Goal: Task Accomplishment & Management: Use online tool/utility

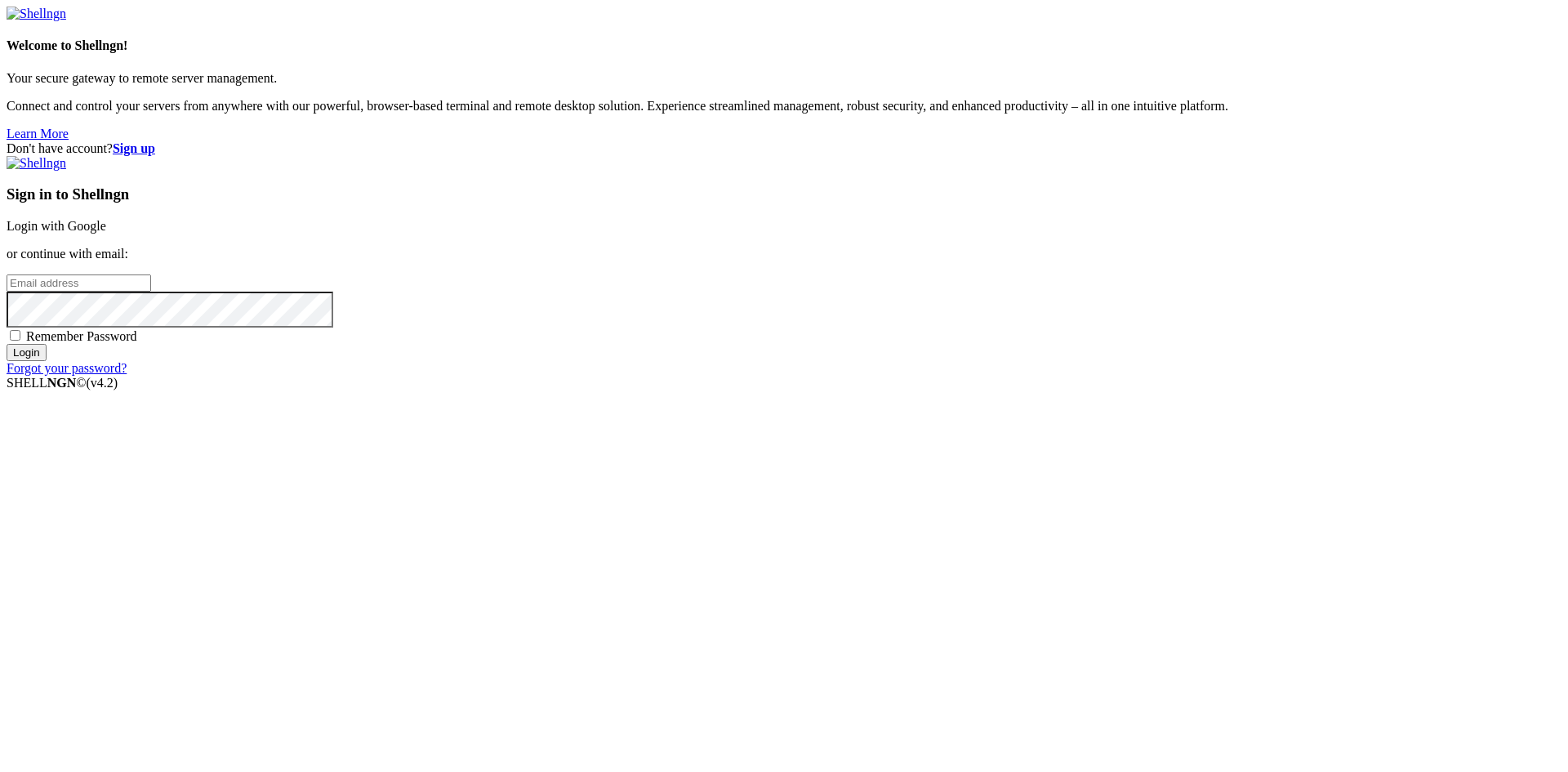
click at [106, 233] on link "Login with Google" at bounding box center [56, 225] width 100 height 13
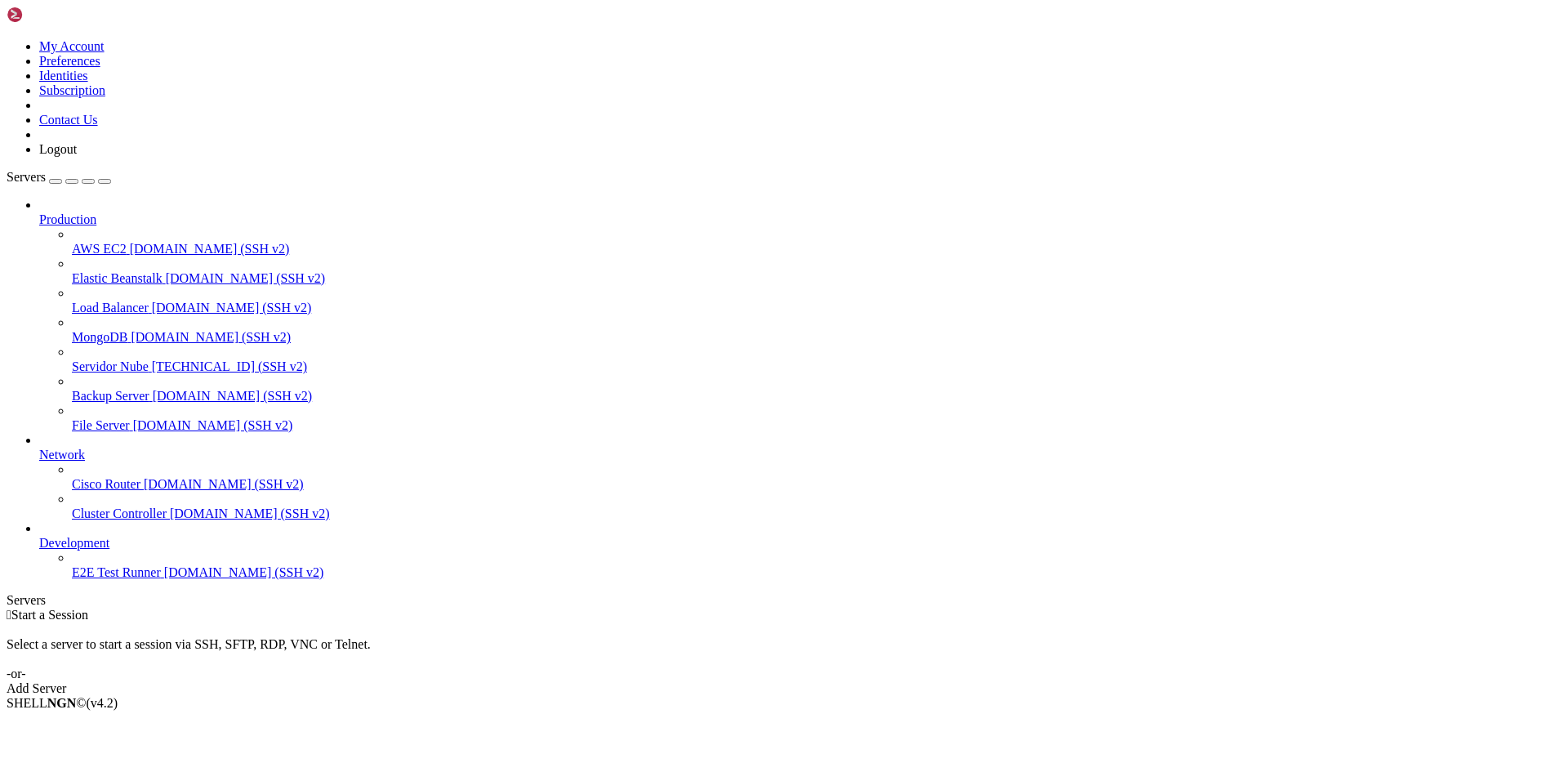
click at [930, 681] on link "Add Server" at bounding box center [784, 688] width 1555 height 14
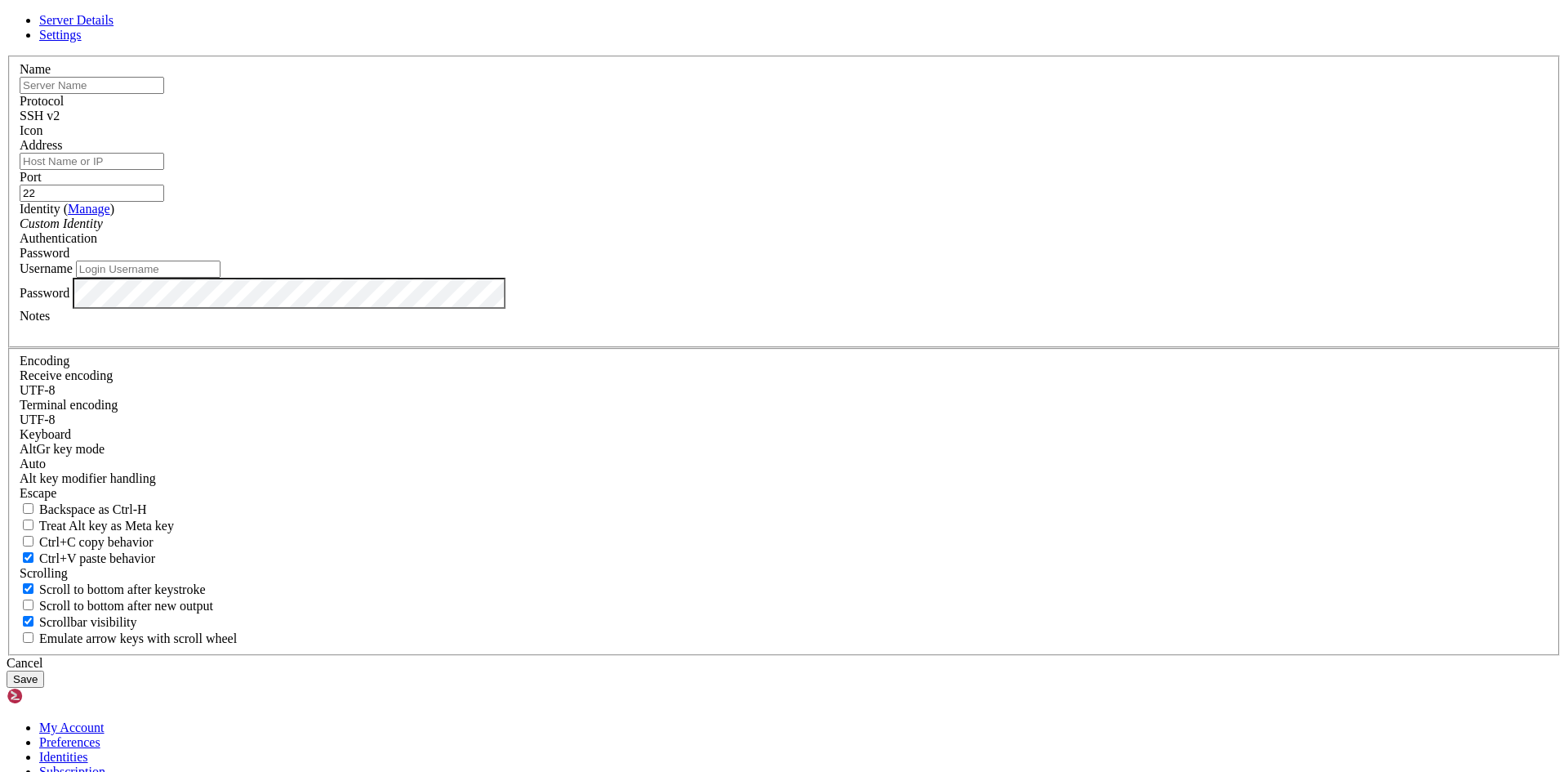
click at [164, 94] on input "text" at bounding box center [92, 85] width 145 height 17
click at [164, 170] on input "Address" at bounding box center [92, 161] width 145 height 17
type input "[TECHNICAL_ID]"
click at [164, 94] on input "text" at bounding box center [92, 85] width 145 height 17
type input "c"
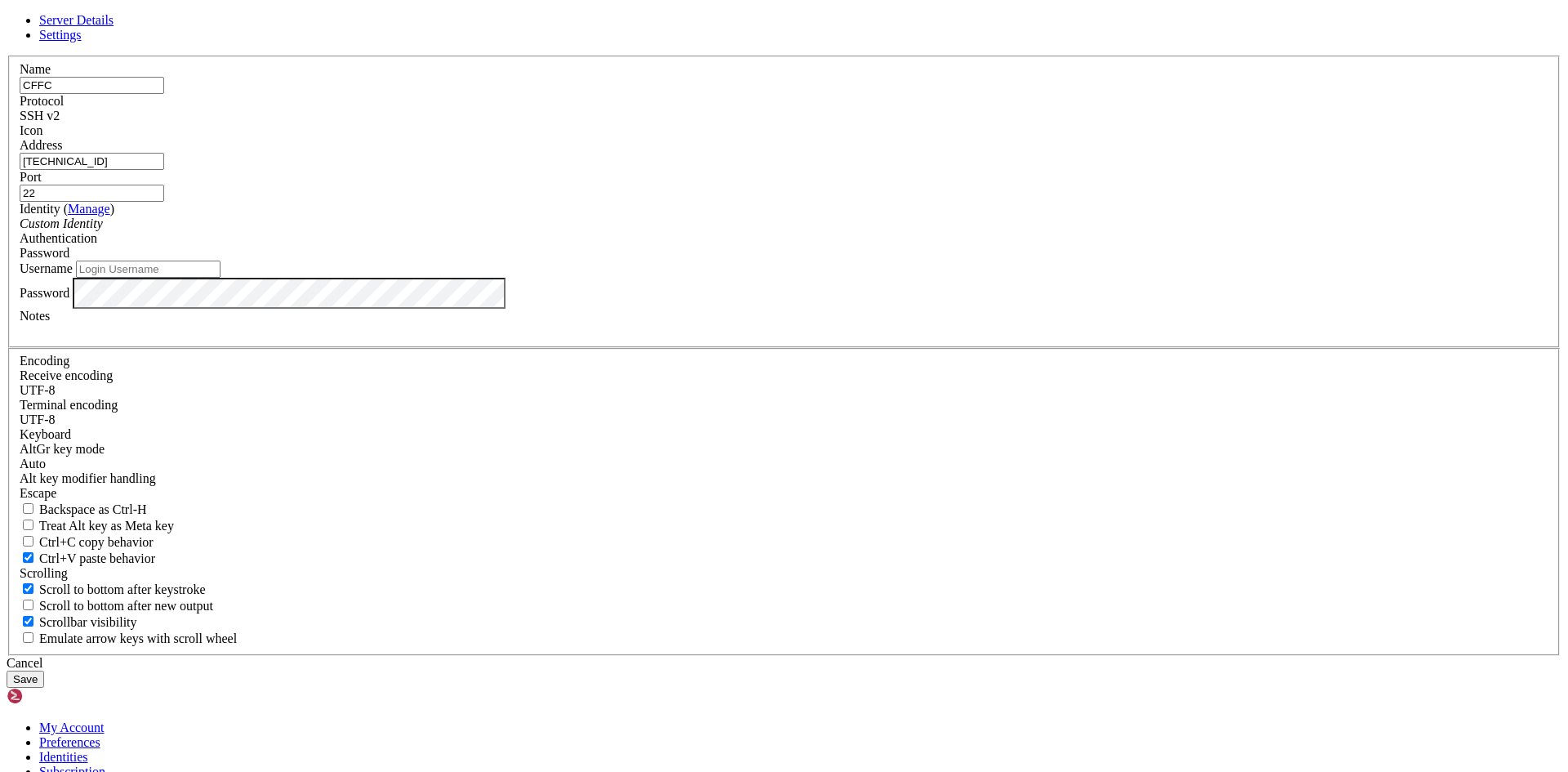
type input "CFFC"
click at [44, 670] on button "Save" at bounding box center [25, 678] width 38 height 17
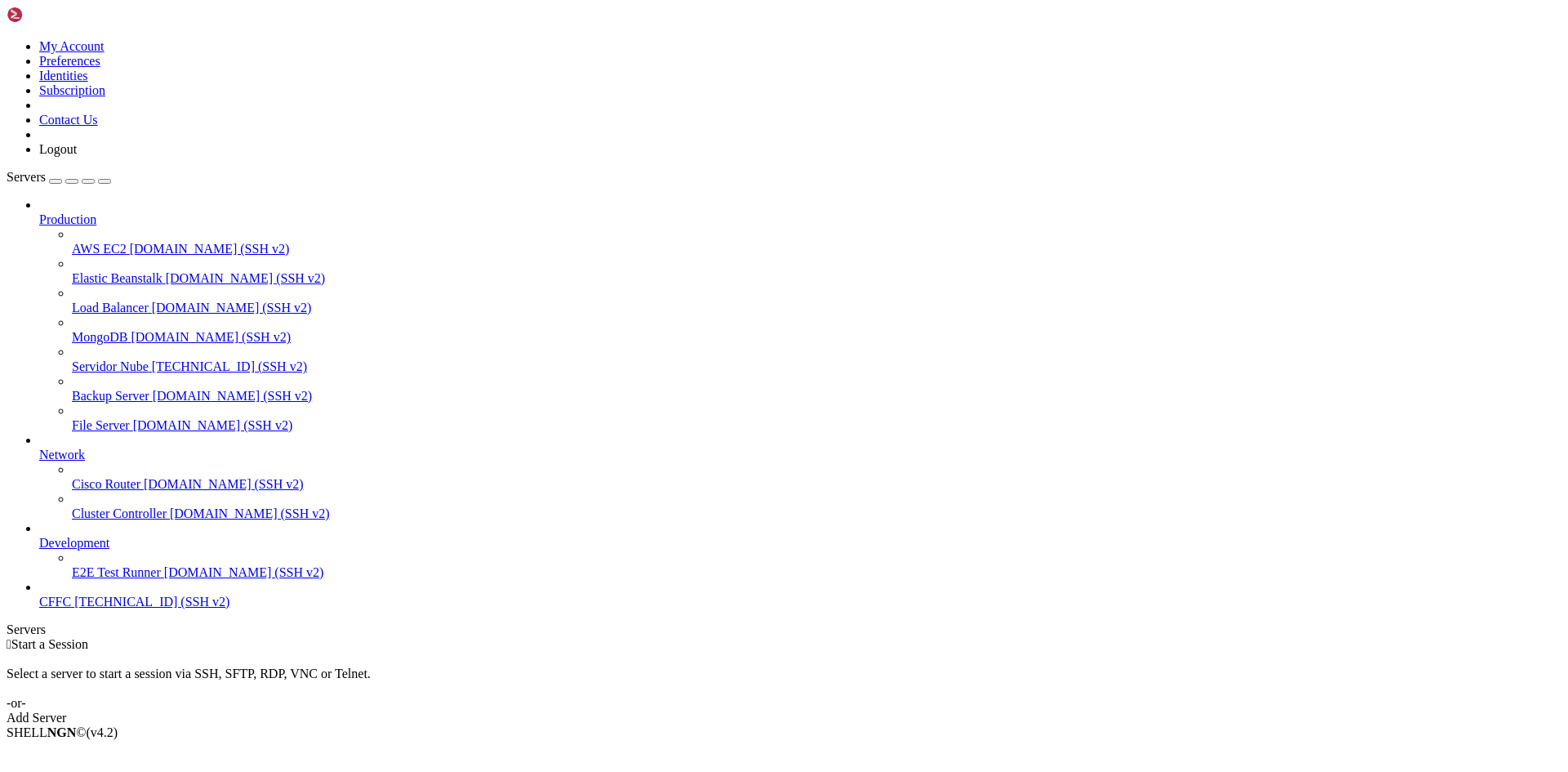
click at [71, 608] on span "CFFC" at bounding box center [55, 601] width 32 height 13
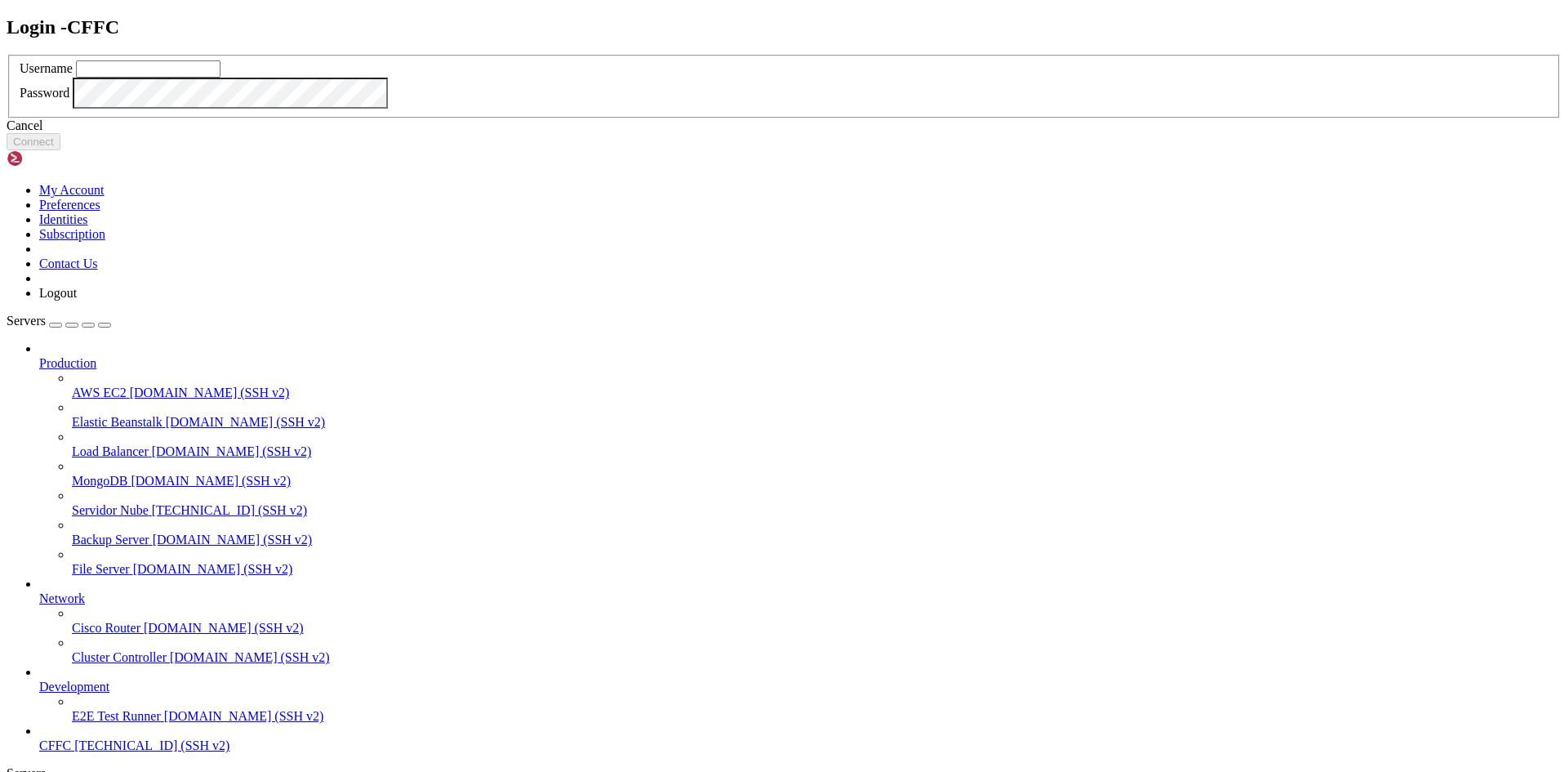
click at [221, 77] on input "text" at bounding box center [148, 68] width 145 height 17
type input "CFFC"
click at [60, 150] on button "Connect" at bounding box center [33, 141] width 54 height 17
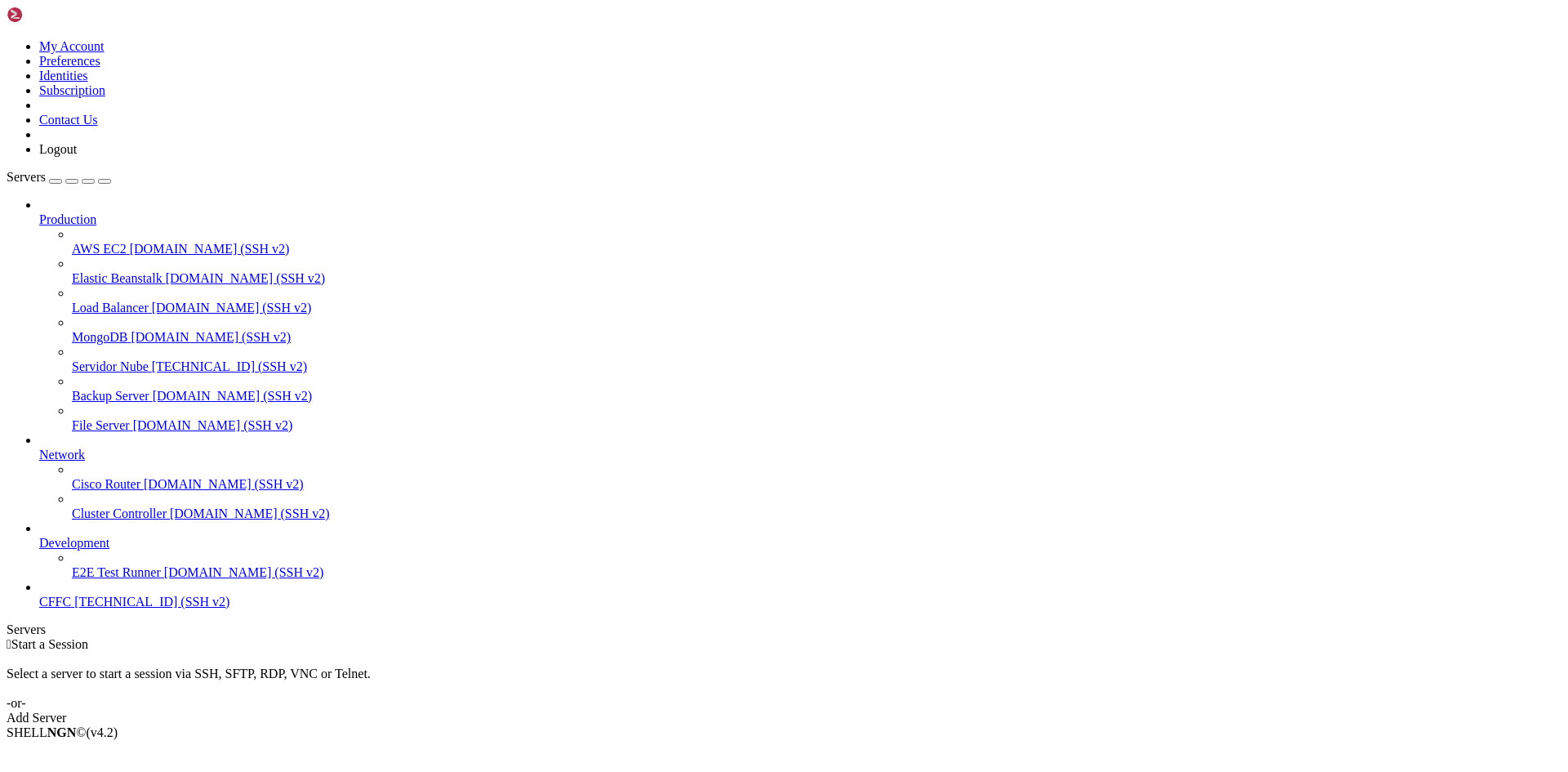
click at [77, 608] on span "[TECHNICAL_ID] (SSH v2)" at bounding box center [152, 601] width 155 height 13
click at [71, 608] on span "CFFC" at bounding box center [55, 601] width 32 height 13
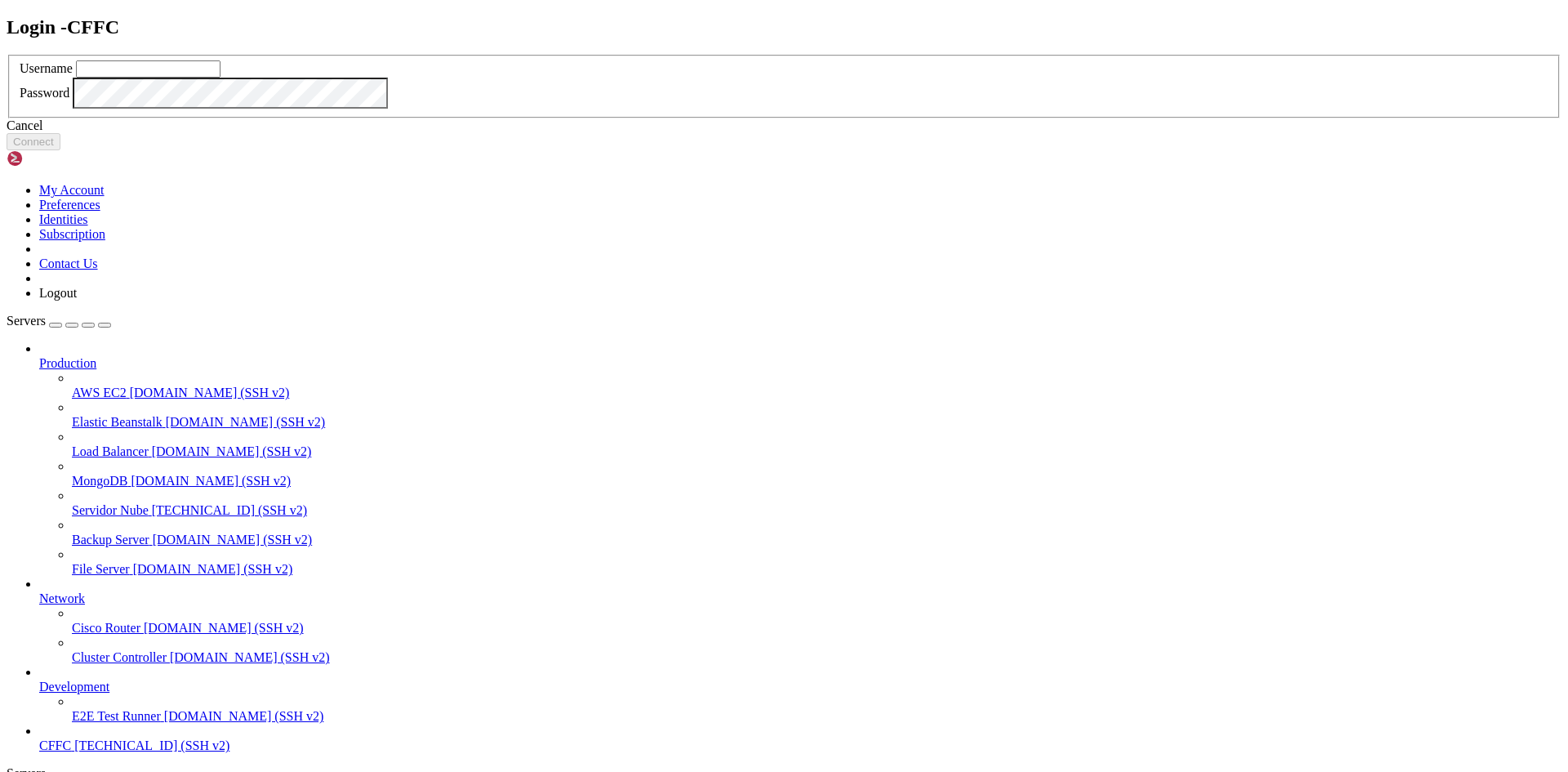
click at [6, 55] on icon at bounding box center [6, 55] width 0 height 0
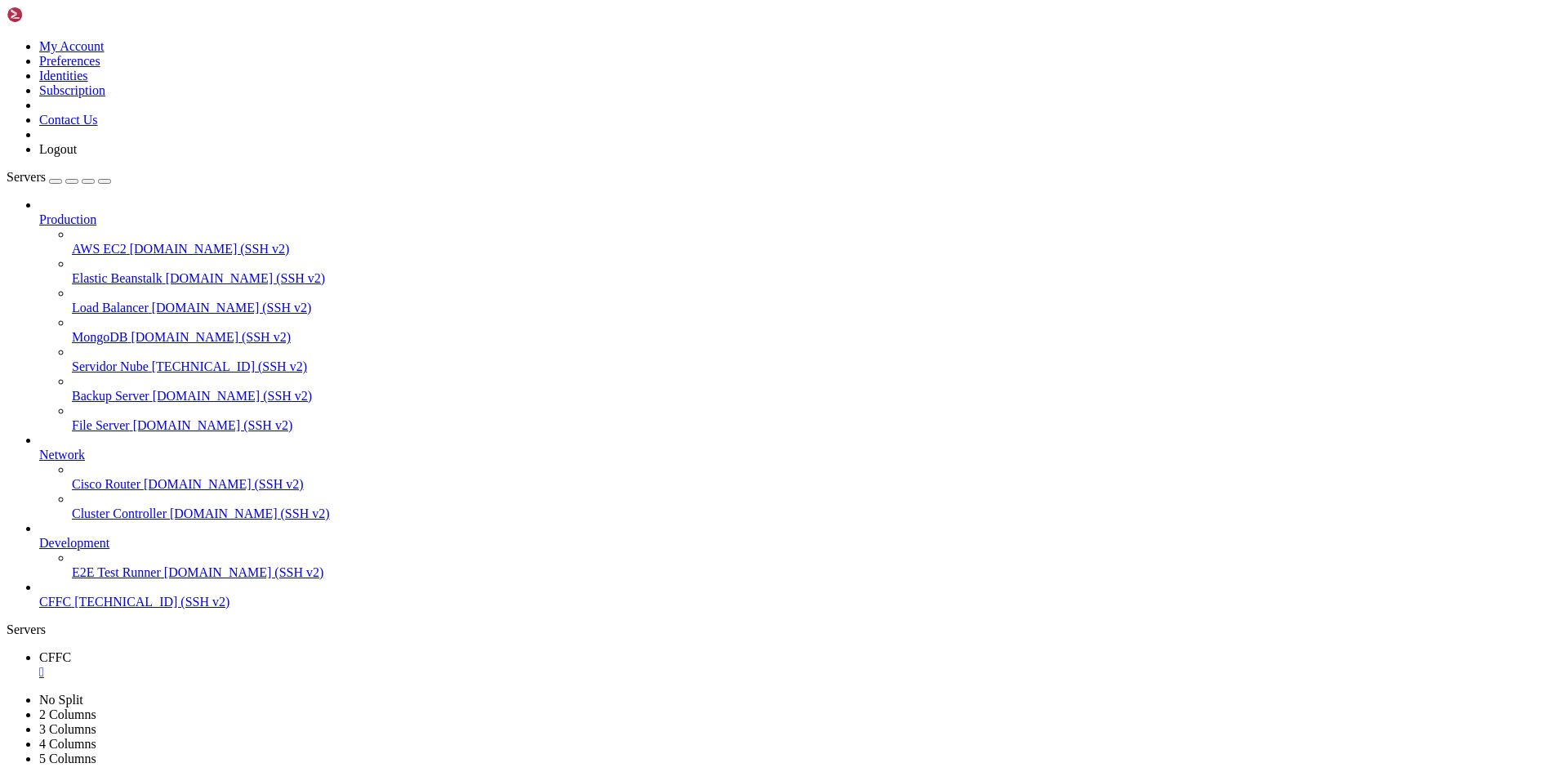
click at [6, 693] on link at bounding box center [6, 693] width 0 height 0
click at [6, 40] on icon at bounding box center [6, 40] width 0 height 0
click at [104, 49] on link "My Account" at bounding box center [72, 46] width 66 height 13
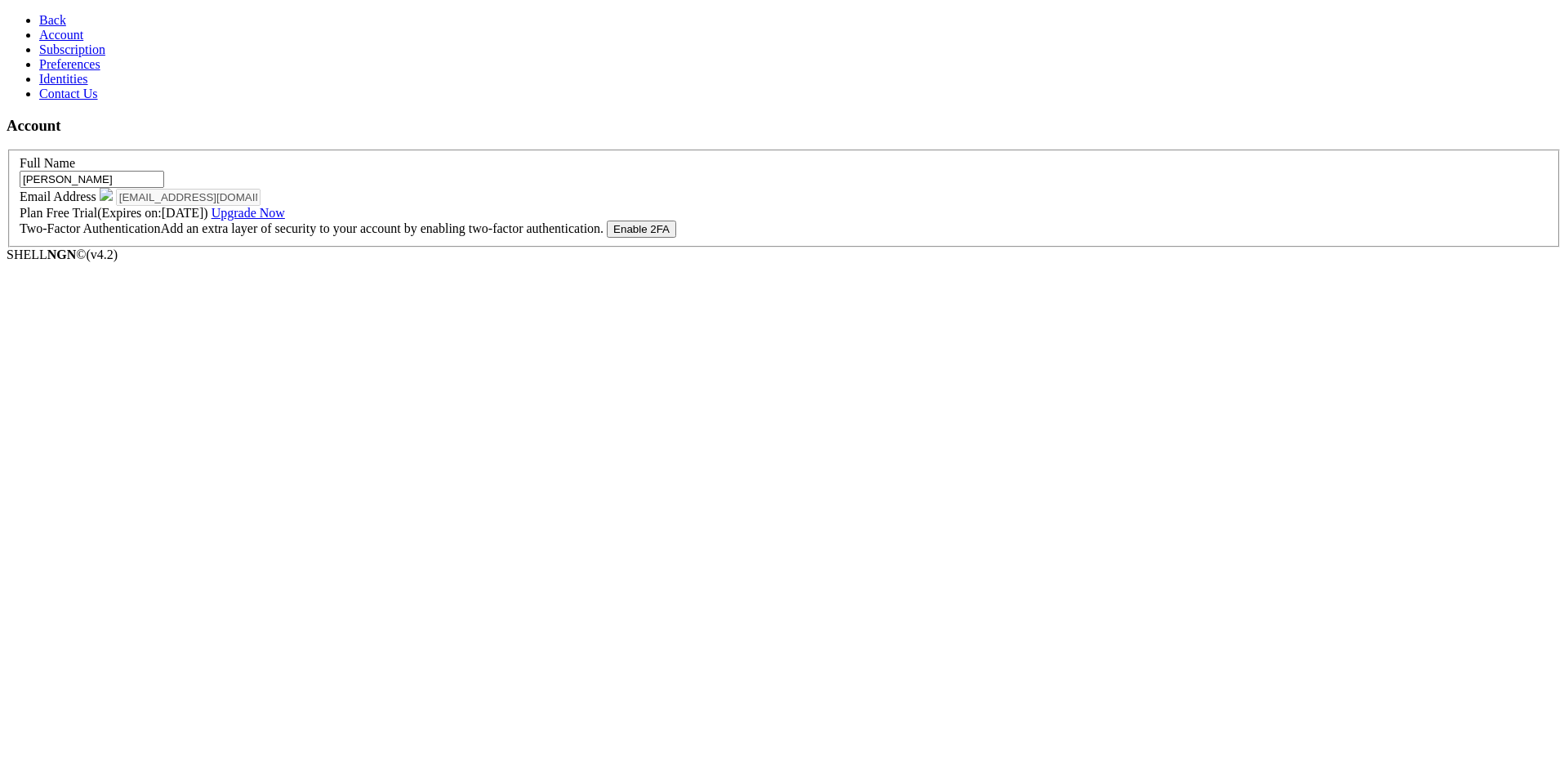
click at [40, 22] on span "Back" at bounding box center [53, 20] width 27 height 13
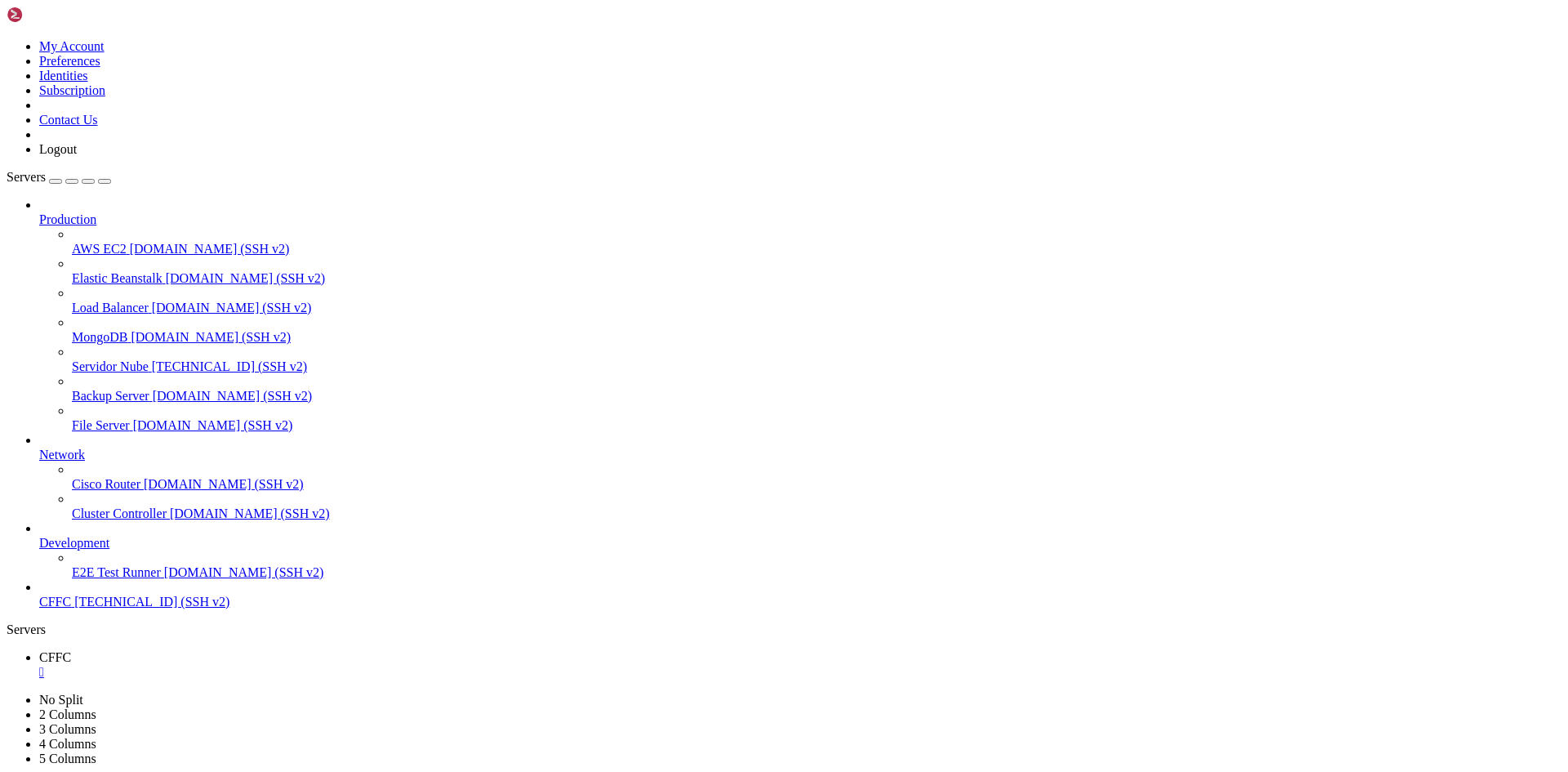
click at [6, 40] on icon at bounding box center [6, 40] width 0 height 0
click at [77, 156] on link "Logout" at bounding box center [59, 148] width 38 height 13
